Goal: Task Accomplishment & Management: Manage account settings

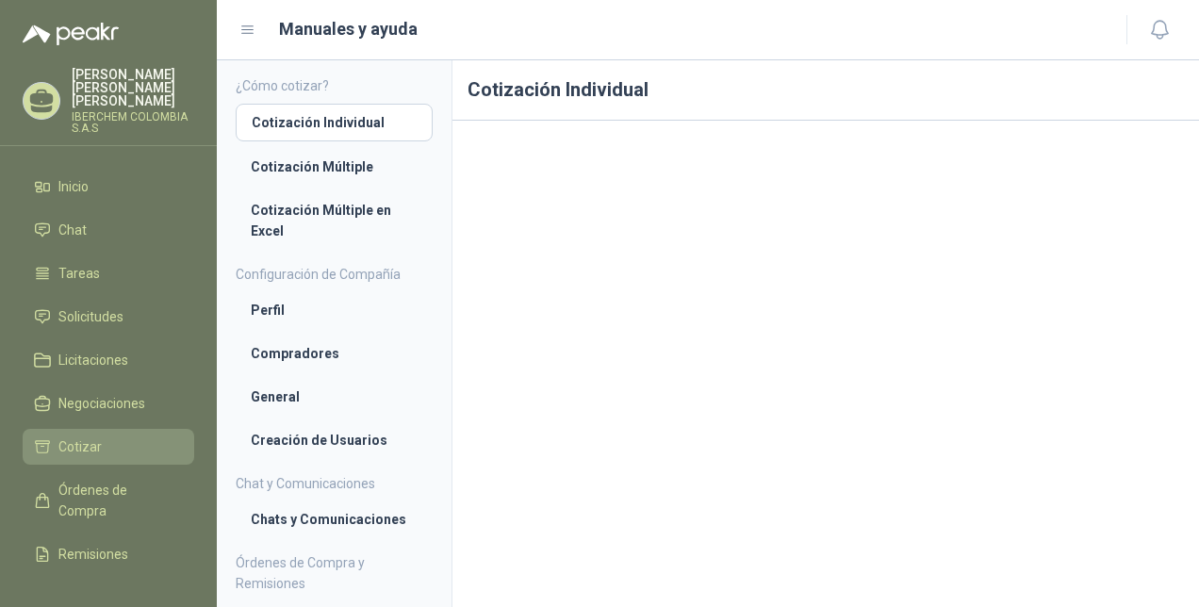
click at [89, 460] on link "Cotizar" at bounding box center [109, 447] width 172 height 36
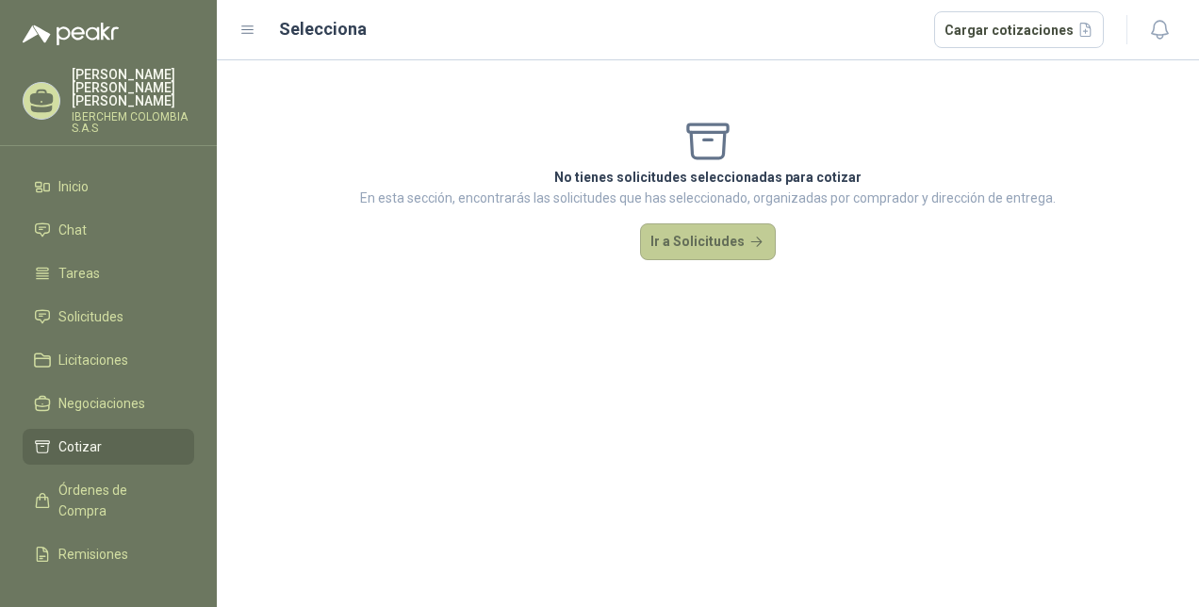
click at [722, 243] on button "Ir a Solicitudes" at bounding box center [708, 242] width 136 height 38
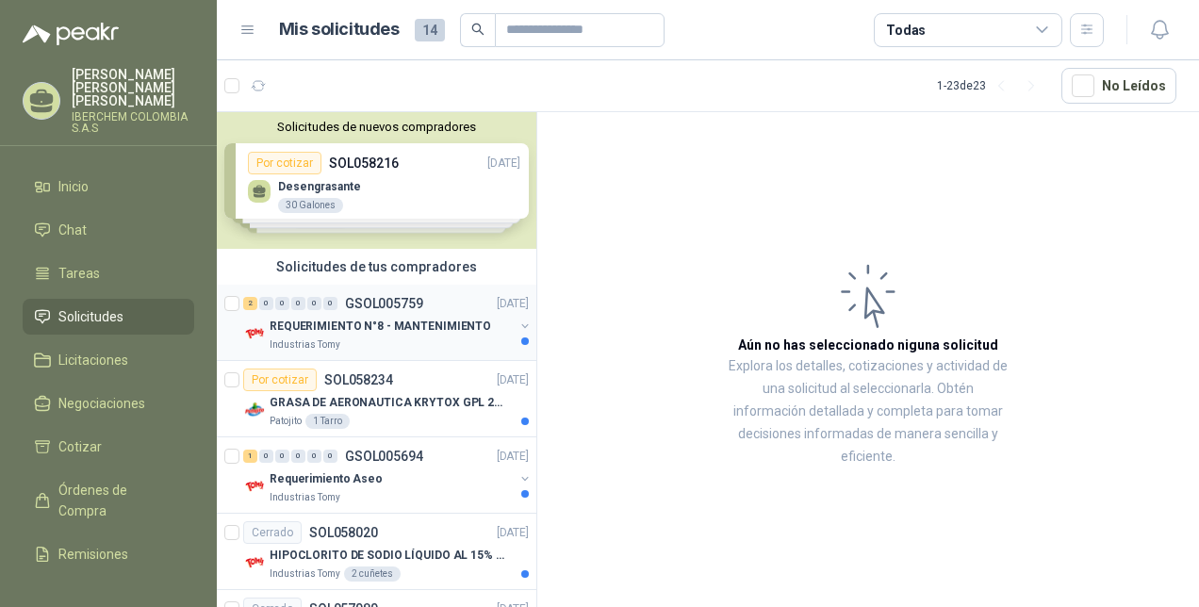
click at [363, 325] on p "REQUERIMIENTO N°8 - MANTENIMIENTO" at bounding box center [381, 327] width 222 height 18
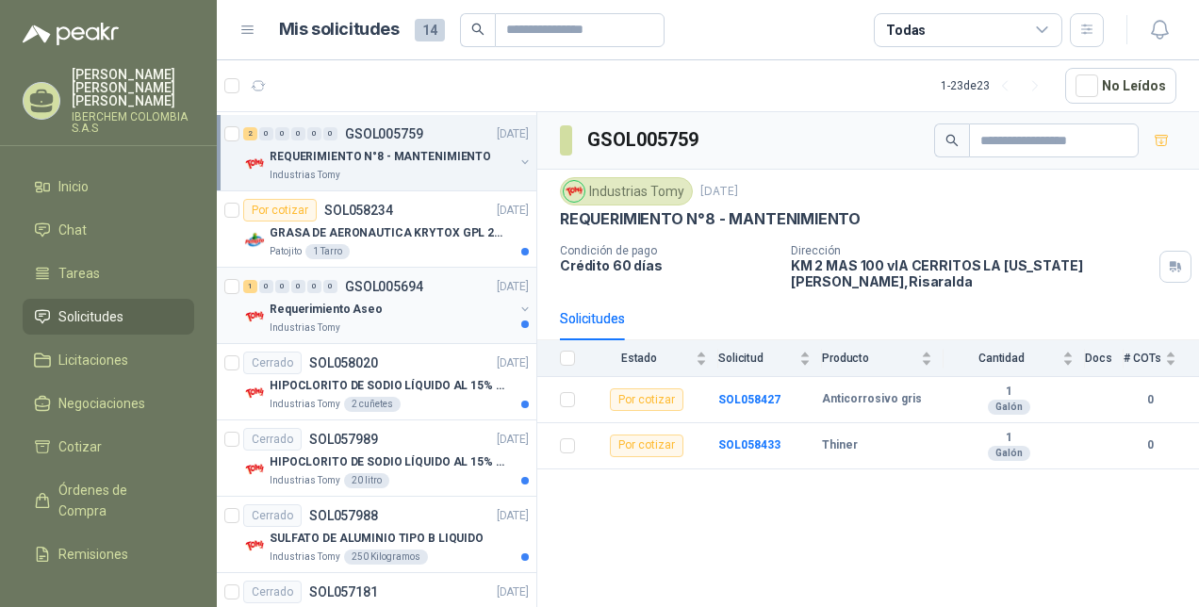
scroll to position [189, 0]
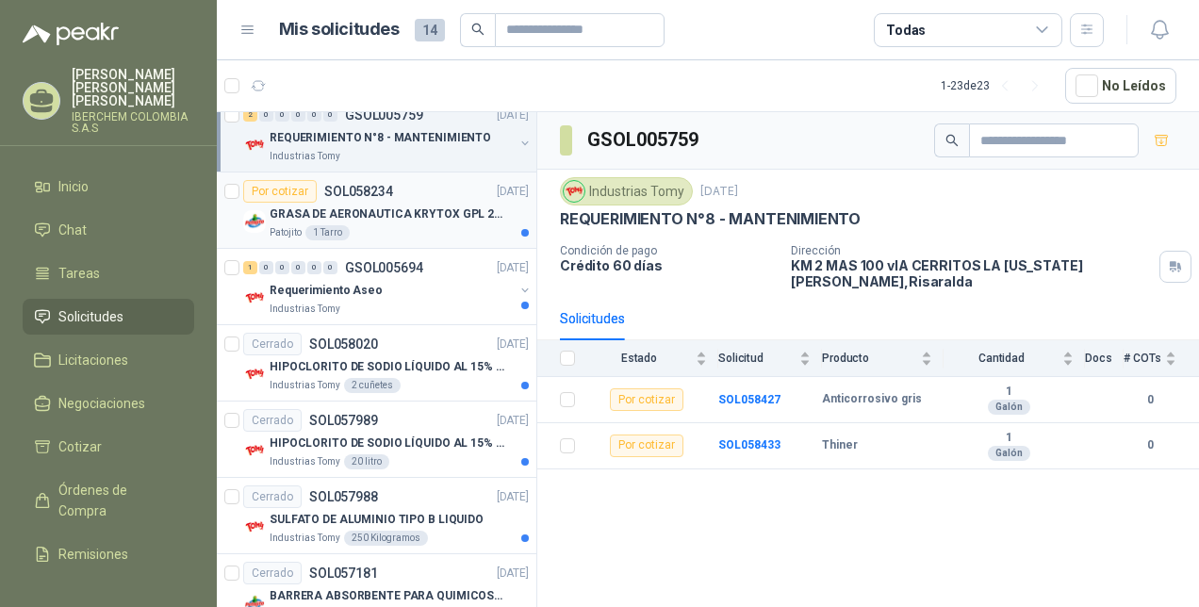
click at [403, 209] on p "GRASA DE AERONAUTICA KRYTOX GPL 207 (SE ADJUNTA IMAGEN DE REFERENCIA)" at bounding box center [387, 214] width 235 height 18
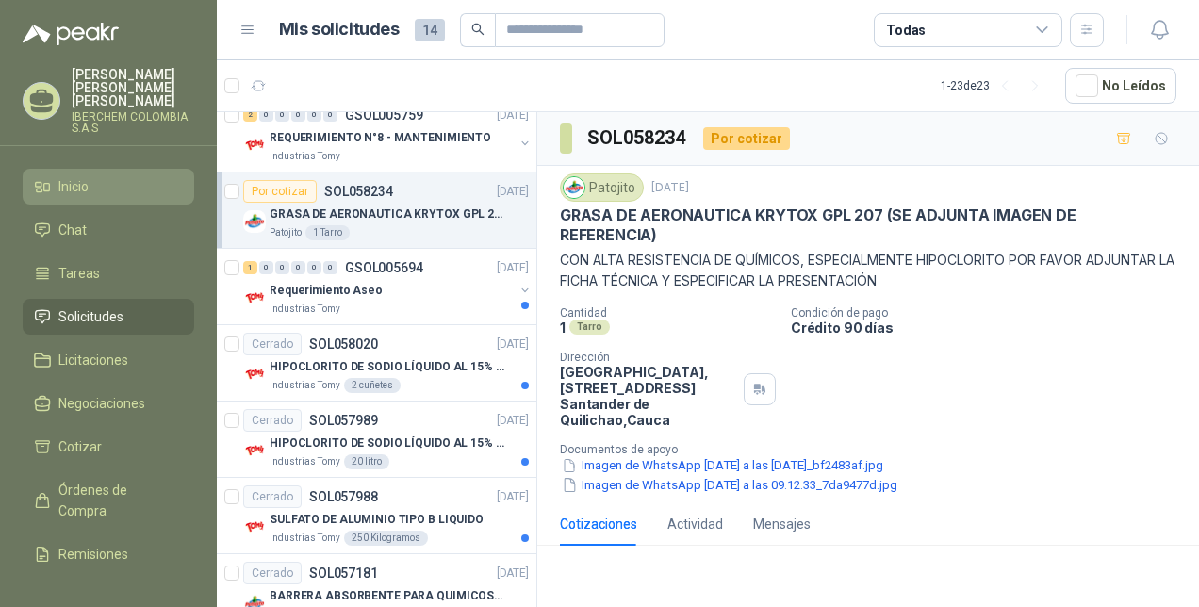
click at [70, 196] on span "Inicio" at bounding box center [73, 186] width 30 height 21
